Goal: Task Accomplishment & Management: Manage account settings

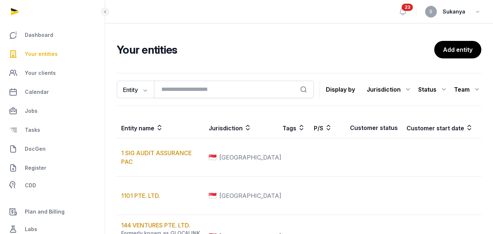
click at [170, 95] on input "search" at bounding box center [234, 90] width 160 height 18
type input "****"
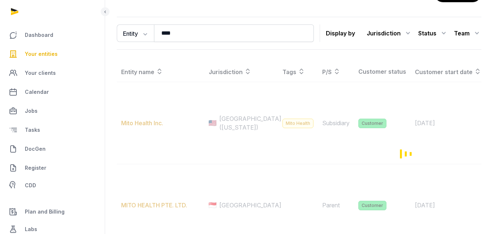
scroll to position [73, 0]
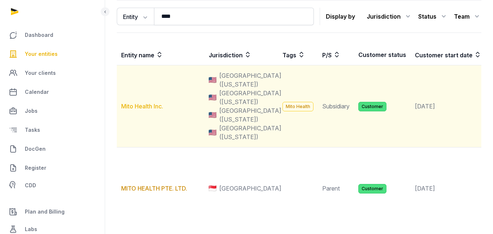
click at [144, 110] on link "Mito Health Inc." at bounding box center [142, 106] width 42 height 7
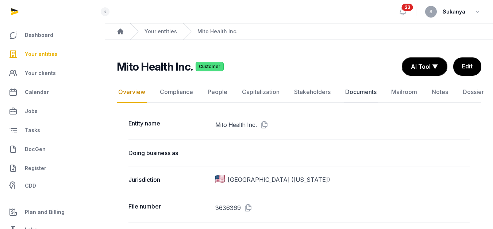
click at [360, 91] on link "Documents" at bounding box center [361, 91] width 34 height 21
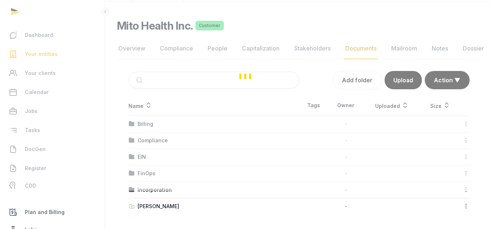
scroll to position [38, 0]
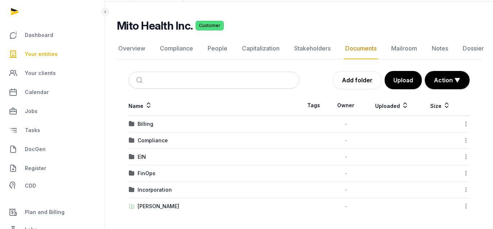
click at [148, 177] on td "FinOps" at bounding box center [214, 173] width 171 height 16
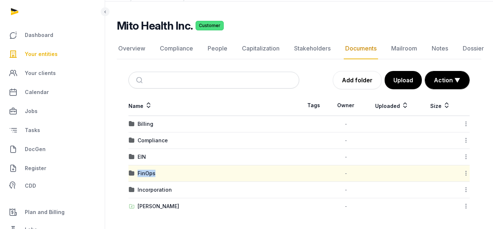
click at [148, 177] on td "FinOps" at bounding box center [214, 173] width 171 height 16
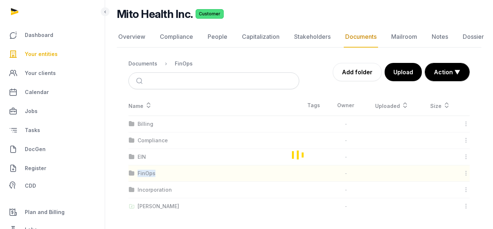
scroll to position [17, 0]
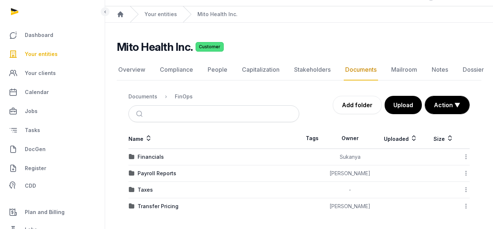
click at [164, 158] on div "Financials" at bounding box center [214, 156] width 170 height 7
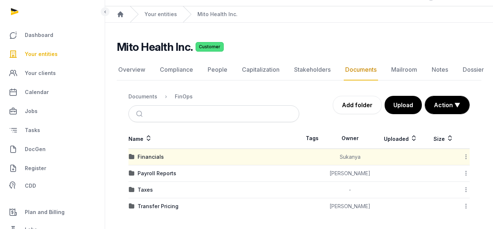
click at [164, 157] on div "Financials" at bounding box center [214, 156] width 170 height 7
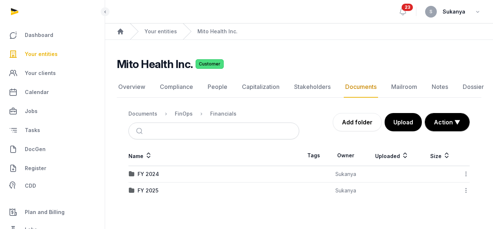
scroll to position [5, 0]
click at [158, 187] on div "FY 2025" at bounding box center [148, 190] width 21 height 7
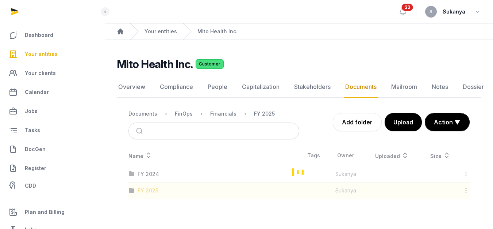
click at [158, 182] on div "Loading" at bounding box center [299, 171] width 365 height 53
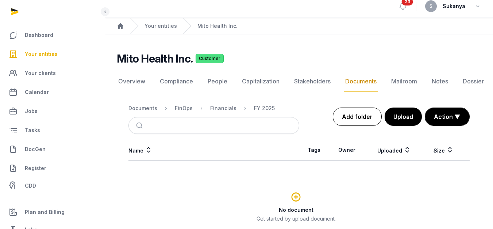
drag, startPoint x: 214, startPoint y: 180, endPoint x: 375, endPoint y: 123, distance: 170.2
click at [375, 123] on link "Add folder" at bounding box center [357, 116] width 49 height 18
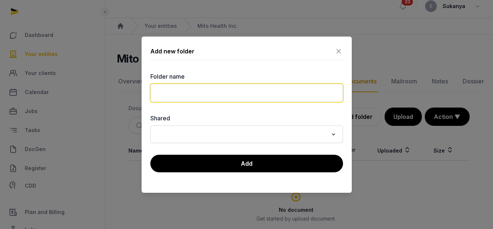
click at [300, 84] on input "text" at bounding box center [246, 93] width 193 height 18
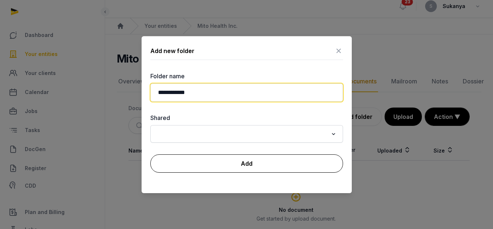
type input "**********"
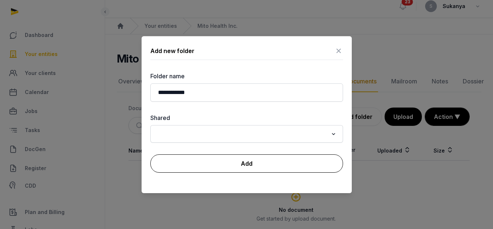
click at [274, 168] on button "Add" at bounding box center [246, 163] width 193 height 18
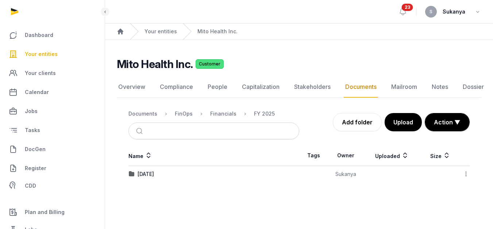
click at [366, 60] on div "Mito Health Inc. Customer" at bounding box center [296, 63] width 359 height 13
click at [374, 115] on link "Add folder" at bounding box center [357, 122] width 49 height 18
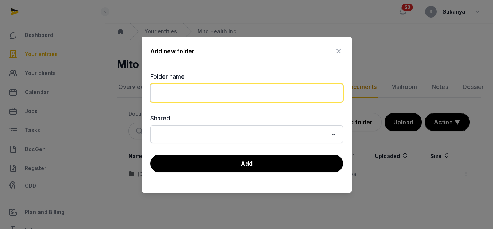
click at [206, 88] on input "text" at bounding box center [246, 93] width 193 height 18
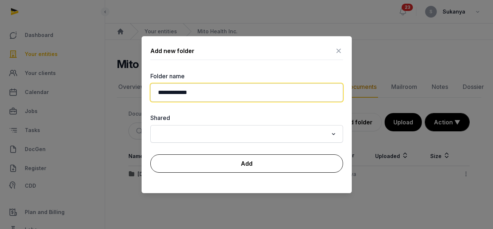
type input "**********"
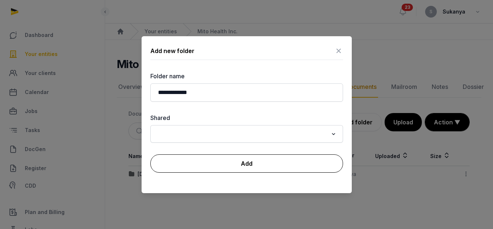
click at [228, 164] on button "Add" at bounding box center [246, 163] width 193 height 18
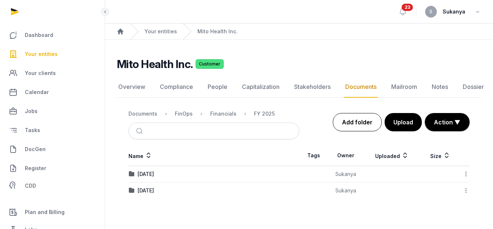
click at [356, 118] on link "Add folder" at bounding box center [357, 122] width 49 height 18
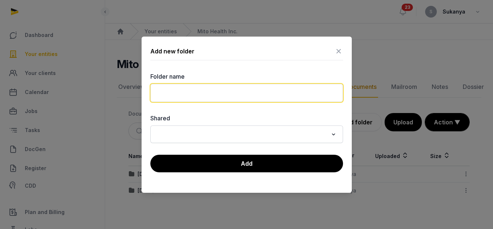
click at [235, 91] on input "text" at bounding box center [246, 93] width 193 height 18
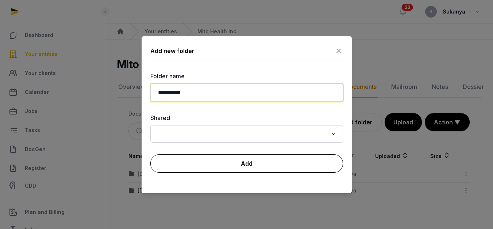
type input "**********"
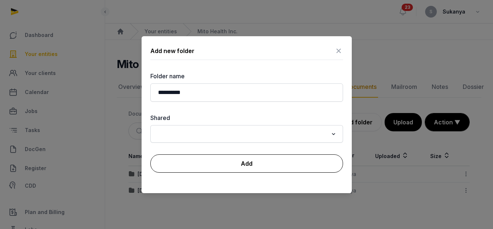
click at [225, 165] on button "Add" at bounding box center [246, 163] width 193 height 18
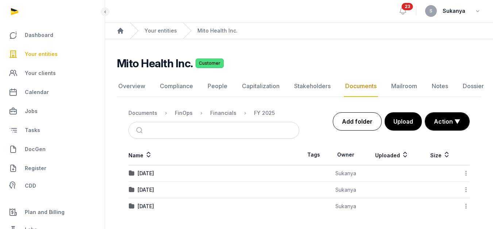
click at [373, 115] on link "Add folder" at bounding box center [357, 121] width 49 height 18
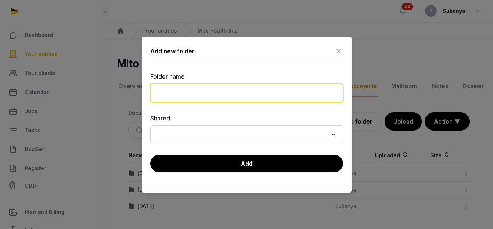
click at [228, 98] on input "text" at bounding box center [246, 93] width 193 height 18
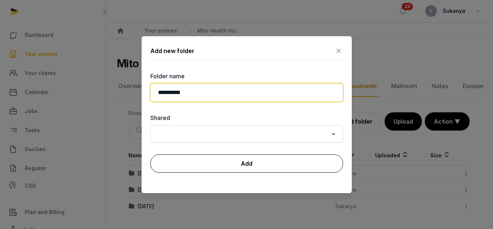
type input "**********"
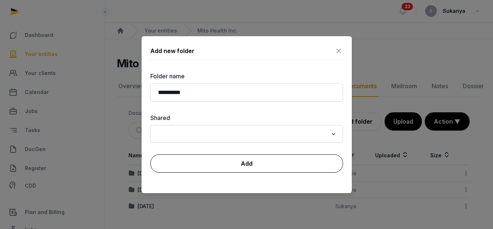
click at [247, 170] on button "Add" at bounding box center [246, 163] width 193 height 18
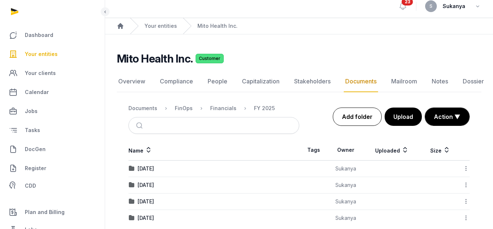
click at [367, 112] on link "Add folder" at bounding box center [357, 116] width 49 height 18
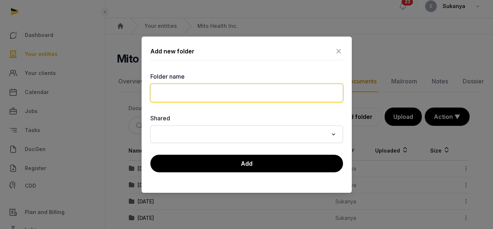
click at [225, 93] on input "text" at bounding box center [246, 93] width 193 height 18
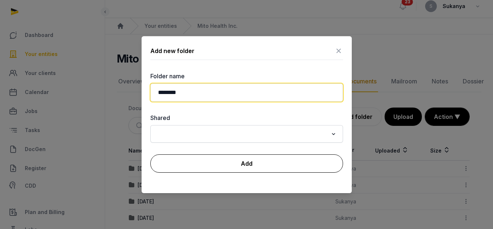
type input "********"
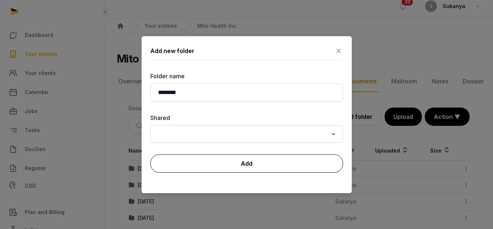
click at [220, 163] on button "Add" at bounding box center [246, 163] width 193 height 18
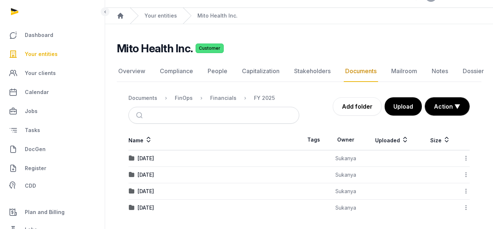
scroll to position [17, 0]
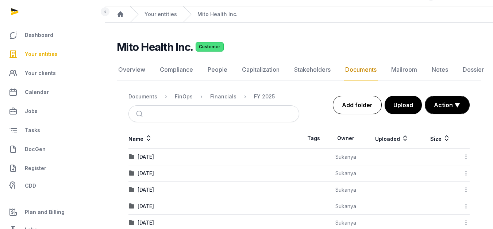
click at [369, 110] on link "Add folder" at bounding box center [357, 105] width 49 height 18
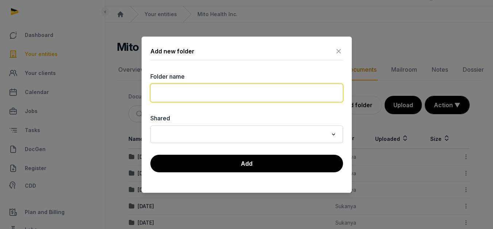
click at [224, 95] on input "text" at bounding box center [246, 93] width 193 height 18
type input "*********"
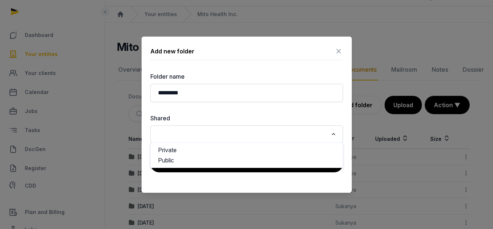
click at [402, 36] on div at bounding box center [246, 114] width 493 height 229
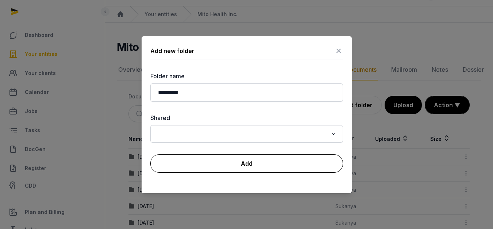
click at [259, 164] on button "Add" at bounding box center [246, 163] width 193 height 18
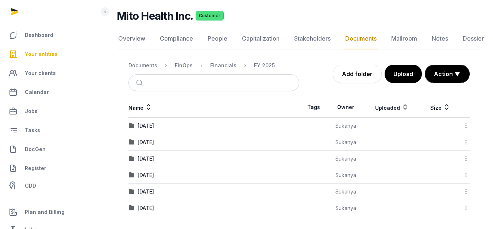
scroll to position [50, 0]
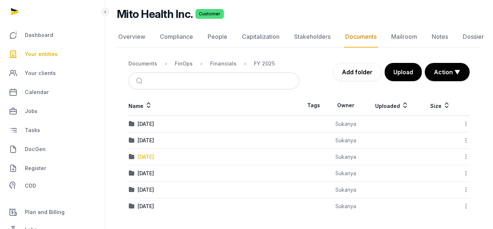
click at [154, 154] on div "[DATE]" at bounding box center [146, 156] width 16 height 7
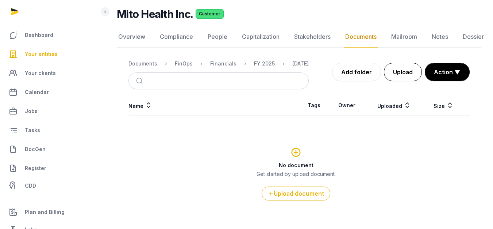
click at [406, 69] on button "Upload" at bounding box center [403, 72] width 38 height 18
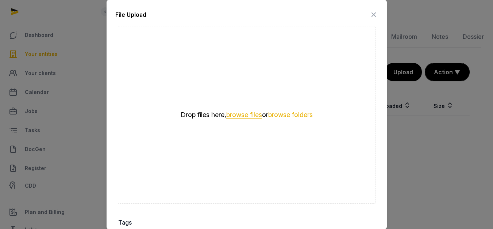
click at [244, 115] on button "browse files" at bounding box center [244, 114] width 36 height 7
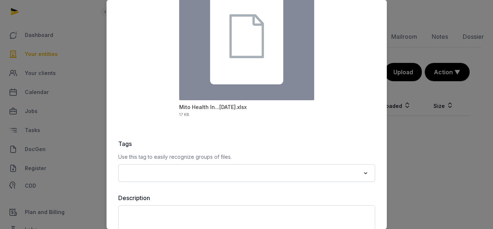
scroll to position [110, 0]
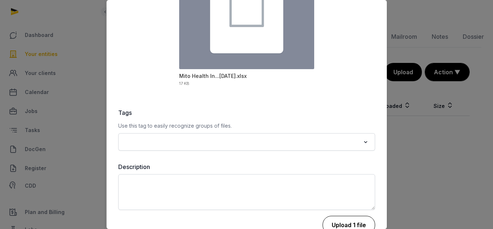
click at [336, 217] on button "Upload 1 file" at bounding box center [349, 225] width 53 height 18
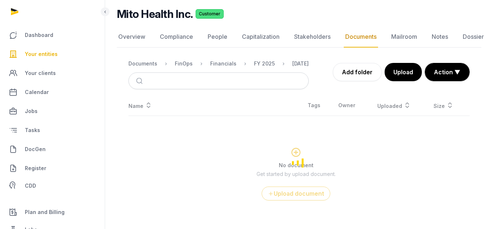
scroll to position [5, 0]
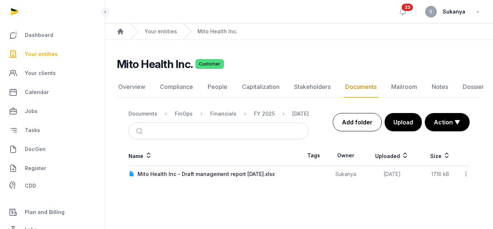
click at [354, 118] on link "Add folder" at bounding box center [357, 122] width 49 height 18
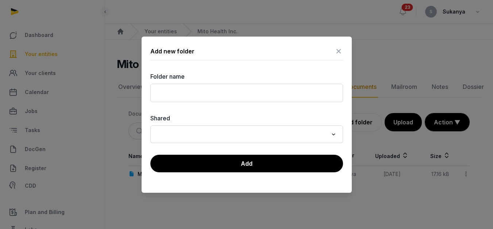
click at [337, 50] on icon at bounding box center [339, 51] width 9 height 12
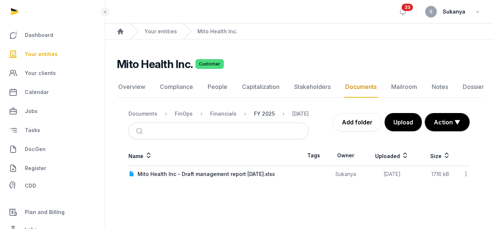
click at [270, 111] on div "FY 2025" at bounding box center [264, 113] width 21 height 7
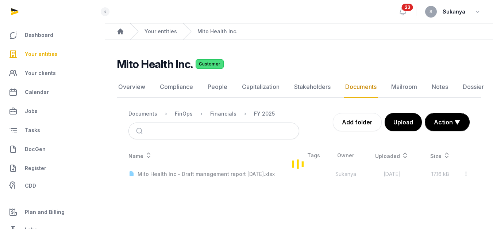
scroll to position [50, 0]
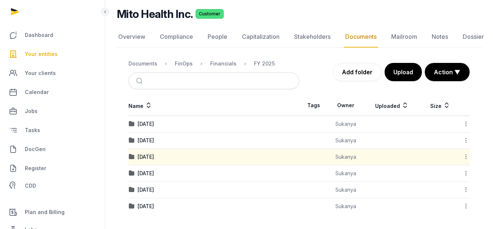
click at [176, 140] on div "[DATE]" at bounding box center [214, 140] width 170 height 7
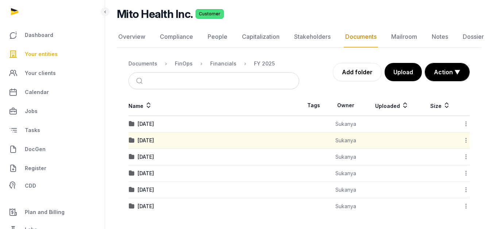
click at [176, 140] on div "[DATE]" at bounding box center [214, 140] width 170 height 7
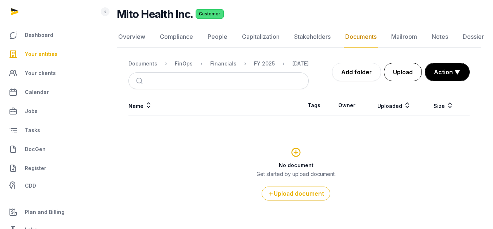
click at [392, 70] on button "Upload" at bounding box center [403, 72] width 38 height 18
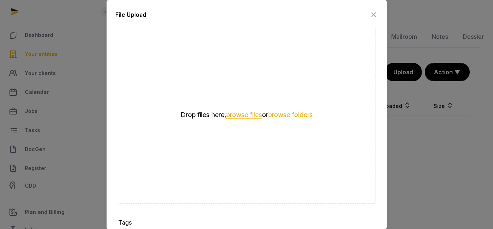
click at [256, 115] on button "browse files" at bounding box center [244, 114] width 36 height 7
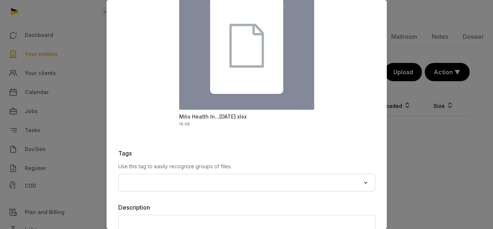
scroll to position [123, 0]
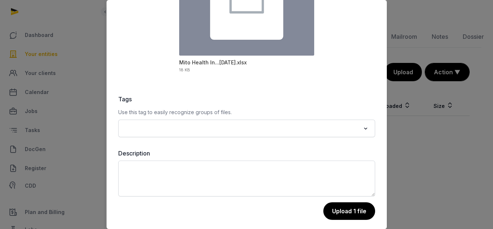
click at [337, 213] on button "Upload 1 file" at bounding box center [350, 211] width 52 height 18
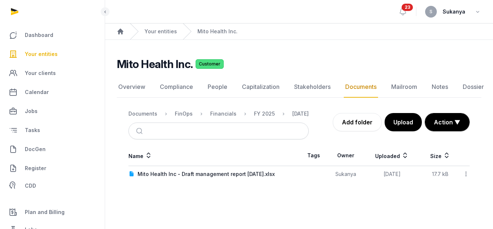
scroll to position [5, 0]
